Goal: Find specific page/section: Find specific page/section

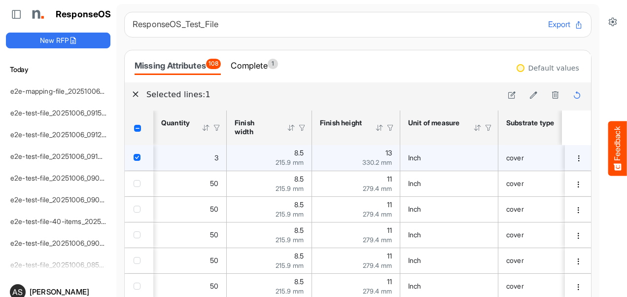
scroll to position [0, 1888]
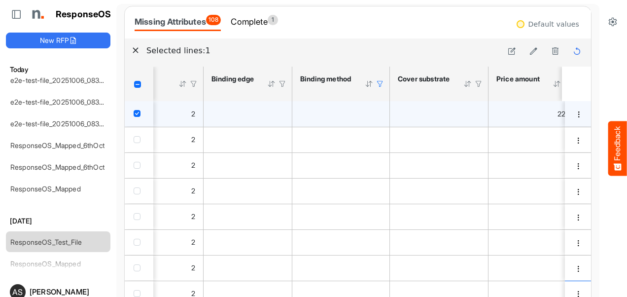
click at [138, 50] on icon "button" at bounding box center [135, 50] width 7 height 7
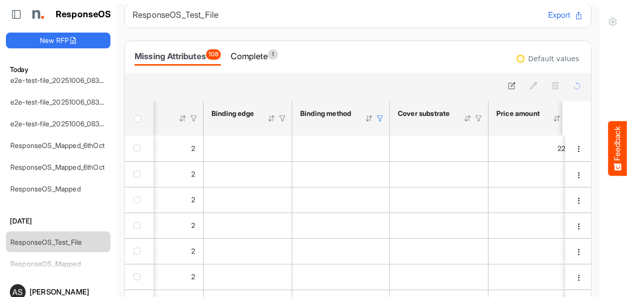
scroll to position [0, 0]
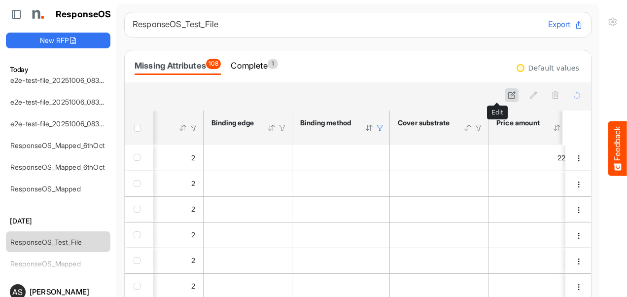
click at [508, 93] on icon at bounding box center [512, 95] width 8 height 8
click at [554, 96] on button "Cancel" at bounding box center [569, 94] width 30 height 13
click at [260, 67] on div "Complete 1" at bounding box center [254, 66] width 47 height 14
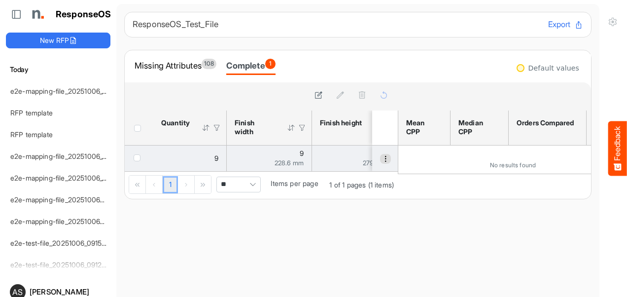
click at [380, 161] on div "3f6155dd-12ee-4fd0-ab4a-14e3fd73ba71 is template cell Column Header" at bounding box center [385, 158] width 10 height 10
click at [380, 162] on button "dropdownbutton" at bounding box center [385, 159] width 11 height 10
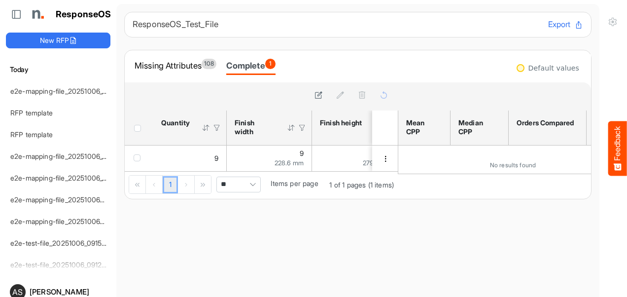
click at [316, 199] on div "1 1 of 1 pages (1 items) ** Items per page" at bounding box center [261, 185] width 273 height 27
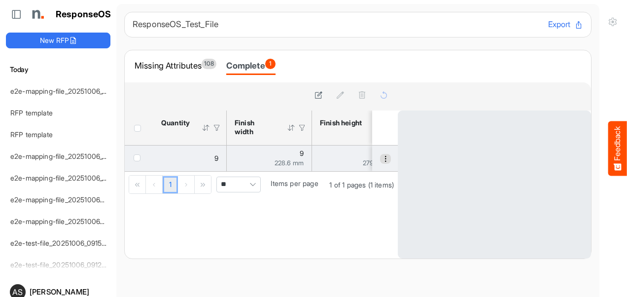
click at [382, 161] on span "dropdownbutton" at bounding box center [385, 158] width 7 height 7
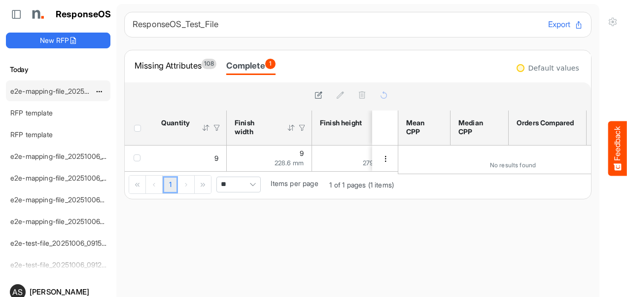
click at [80, 89] on link "e2e-mapping-file_20251006_123619" at bounding box center [66, 91] width 112 height 8
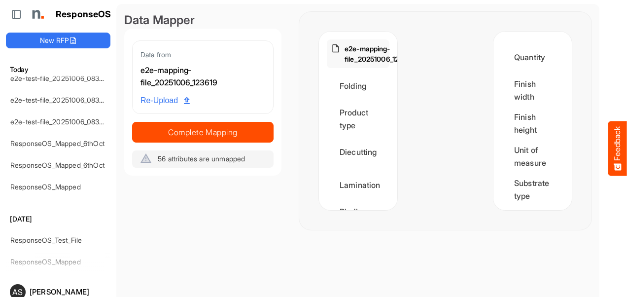
scroll to position [693, 0]
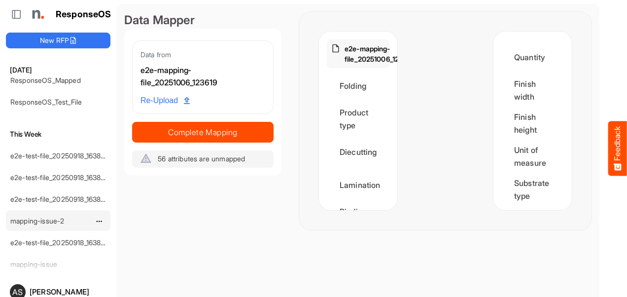
click at [55, 216] on link "mapping-issue-2" at bounding box center [37, 220] width 54 height 8
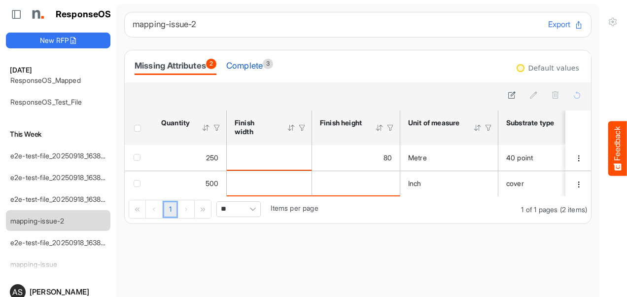
click at [252, 67] on div "Complete 3" at bounding box center [249, 66] width 47 height 14
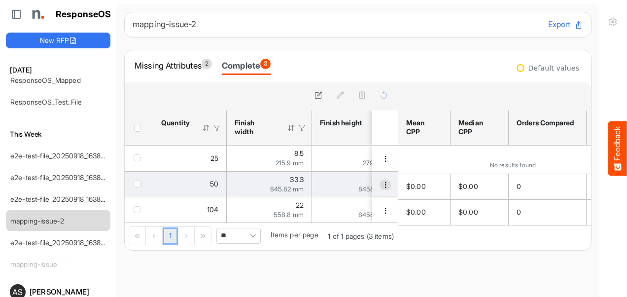
click at [382, 184] on span "dropdownbutton" at bounding box center [385, 184] width 7 height 7
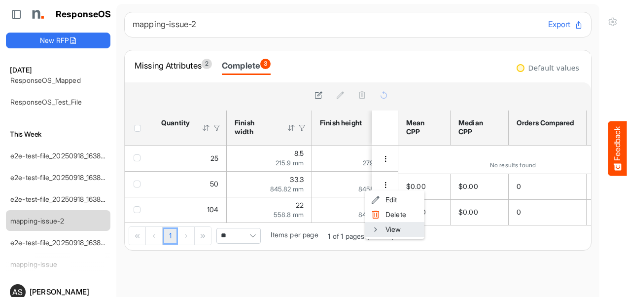
click at [386, 227] on li "View" at bounding box center [394, 229] width 59 height 15
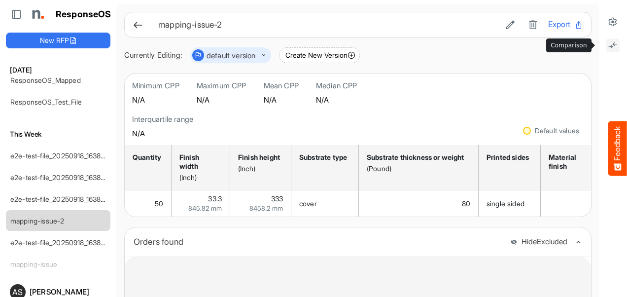
click at [608, 49] on icon at bounding box center [613, 45] width 10 height 10
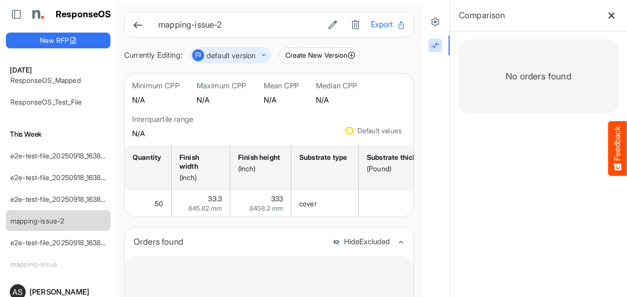
click at [139, 24] on icon at bounding box center [138, 25] width 10 height 10
